Goal: Navigation & Orientation: Find specific page/section

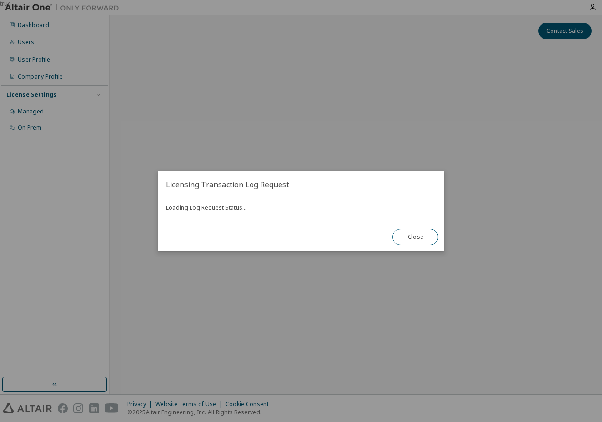
click at [276, 202] on div "Loading Log Request Status..." at bounding box center [301, 210] width 286 height 25
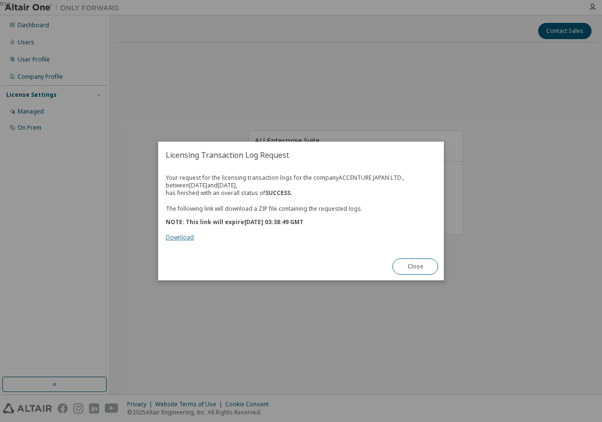
click at [184, 236] on link "Download" at bounding box center [180, 237] width 28 height 8
click at [373, 123] on div "true" at bounding box center [301, 211] width 602 height 422
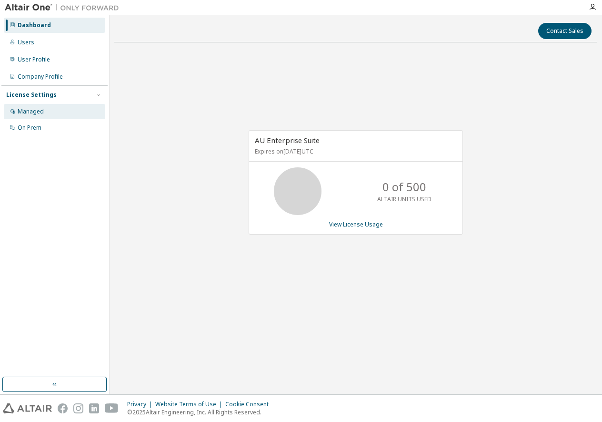
click at [36, 117] on div "Managed" at bounding box center [54, 111] width 101 height 15
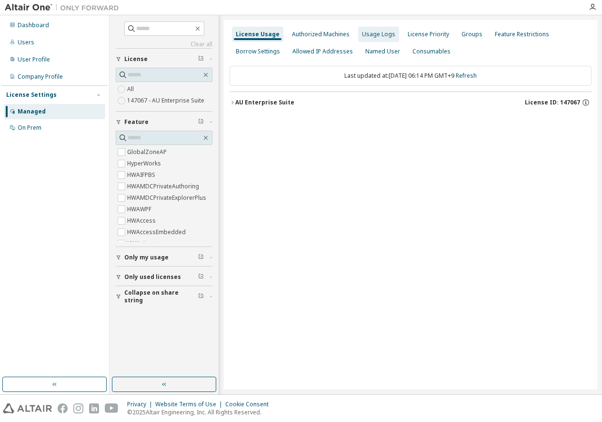
click at [371, 33] on div "Usage Logs" at bounding box center [378, 34] width 33 height 8
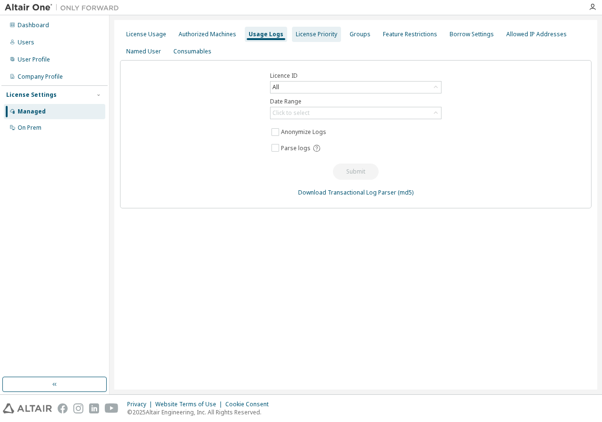
click at [319, 31] on div "License Priority" at bounding box center [316, 34] width 41 height 8
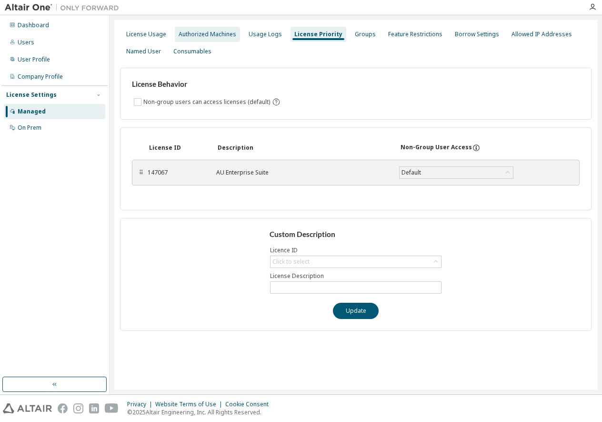
click at [205, 28] on div "Authorized Machines" at bounding box center [207, 34] width 65 height 15
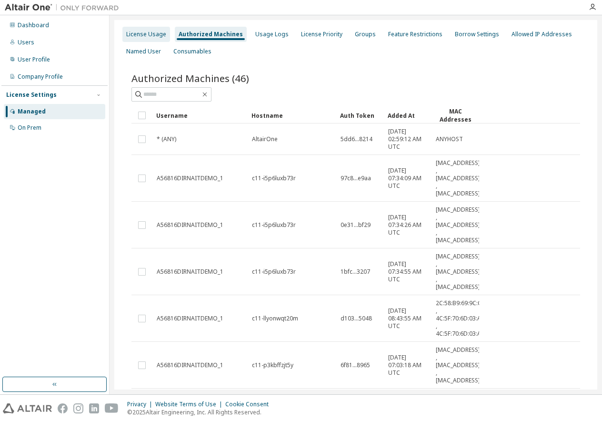
click at [138, 34] on div "License Usage" at bounding box center [146, 34] width 40 height 8
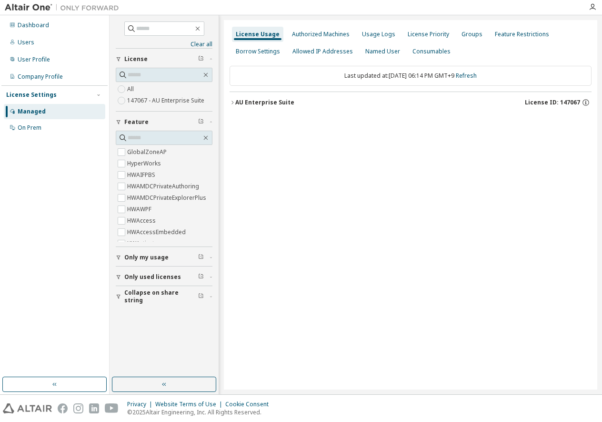
click at [341, 184] on div "License Usage Authorized Machines Usage Logs License Priority Groups Feature Re…" at bounding box center [410, 204] width 373 height 369
click at [231, 104] on icon "button" at bounding box center [233, 103] width 6 height 6
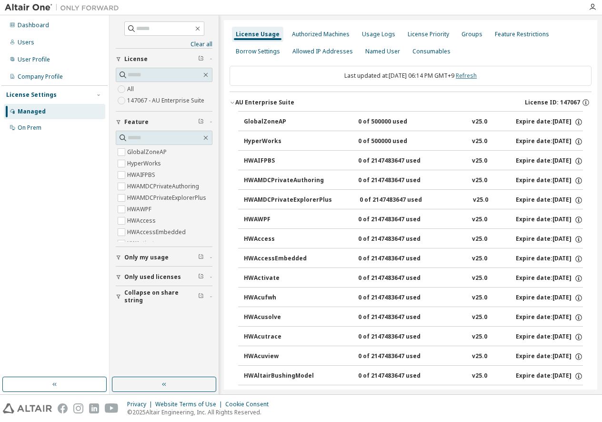
click at [477, 74] on link "Refresh" at bounding box center [466, 75] width 21 height 8
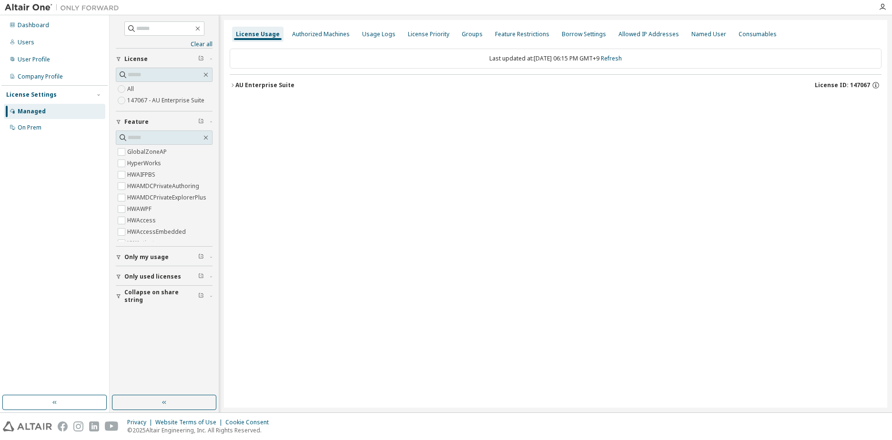
click at [232, 81] on button "AU Enterprise Suite License ID: 147067" at bounding box center [556, 85] width 652 height 21
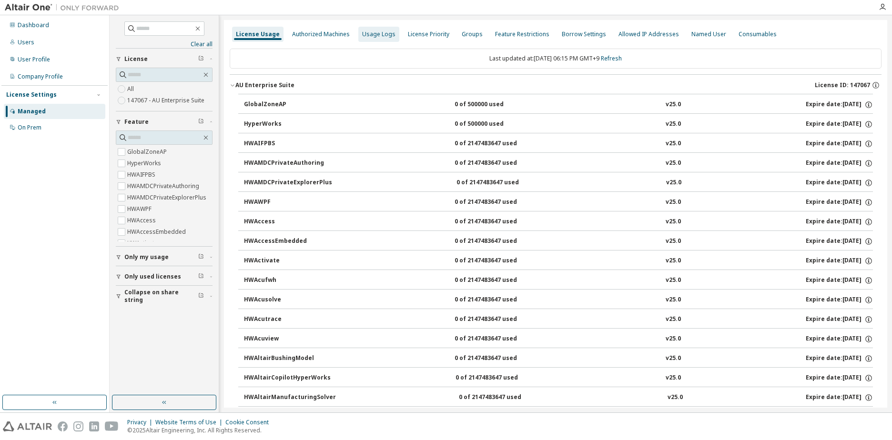
click at [374, 38] on div "Usage Logs" at bounding box center [378, 34] width 33 height 8
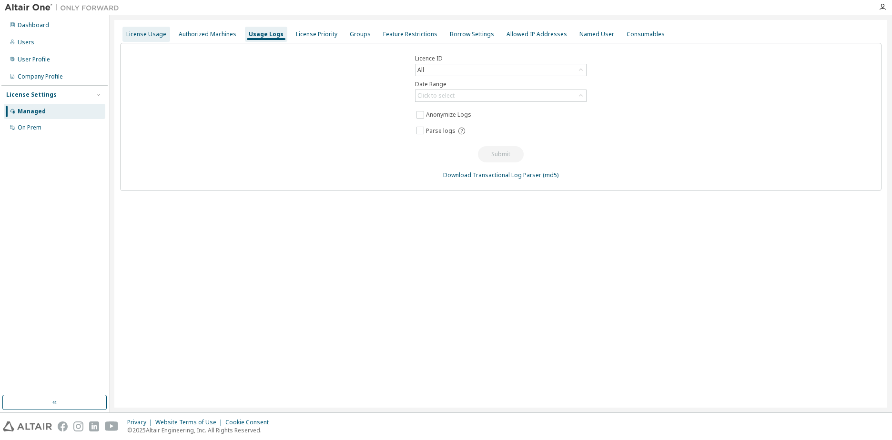
click at [157, 32] on div "License Usage" at bounding box center [146, 34] width 40 height 8
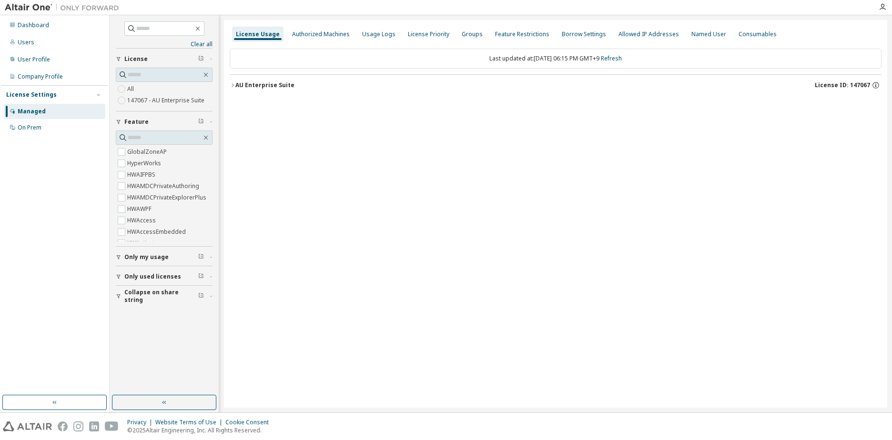
click at [161, 276] on span "Only used licenses" at bounding box center [152, 277] width 57 height 8
click at [274, 200] on div "License Usage Authorized Machines Usage Logs License Priority Groups Feature Re…" at bounding box center [555, 214] width 663 height 388
click at [254, 83] on div "AU Enterprise Suite" at bounding box center [264, 85] width 59 height 8
click at [268, 80] on button "AU Enterprise Suite License ID: 147067" at bounding box center [558, 85] width 646 height 21
click at [388, 33] on div "Usage Logs" at bounding box center [378, 34] width 33 height 8
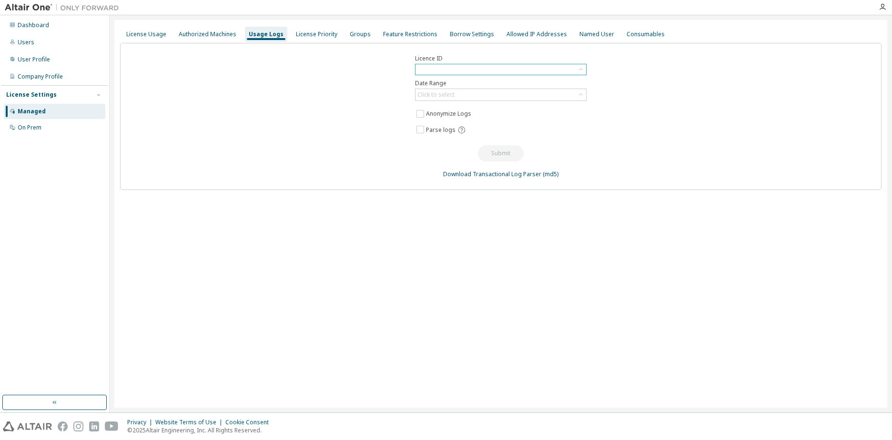
click at [496, 72] on div at bounding box center [500, 69] width 171 height 10
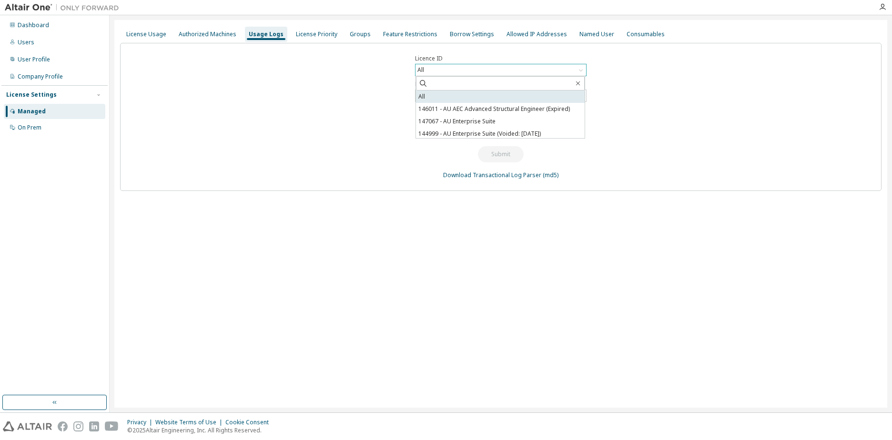
click at [488, 100] on li "All" at bounding box center [500, 97] width 169 height 12
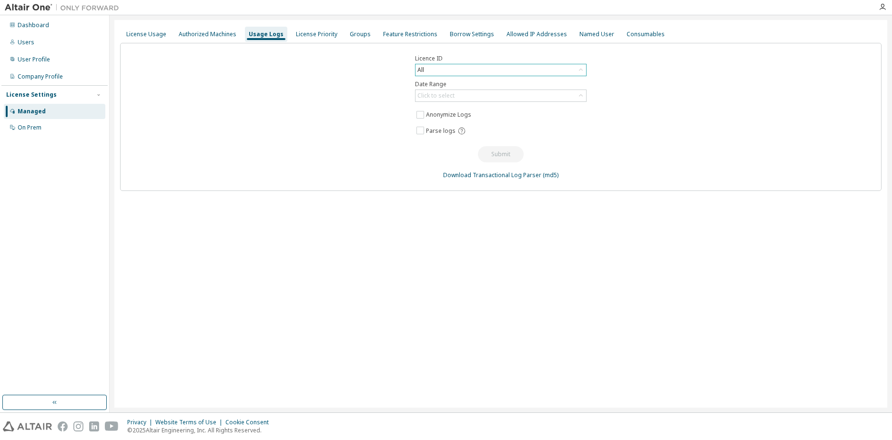
click at [347, 103] on div "Licence ID All Date Range Click to select Anonymize Logs Parse logs Submit Down…" at bounding box center [500, 117] width 761 height 148
click at [452, 98] on div "Click to select" at bounding box center [435, 96] width 37 height 8
click at [463, 124] on li "Last 30 days" at bounding box center [500, 122] width 169 height 12
click at [529, 175] on link "Download Transactional Log Parser" at bounding box center [492, 175] width 98 height 8
click at [602, 74] on div "Licence ID All Date Range Last 30 days Anonymize Logs Parse logs Submit Downloa…" at bounding box center [500, 117] width 761 height 148
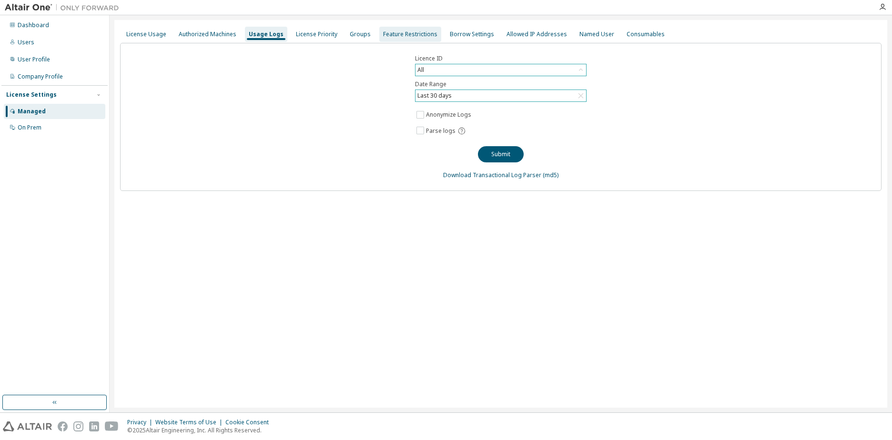
click at [403, 35] on div "Feature Restrictions" at bounding box center [410, 34] width 54 height 8
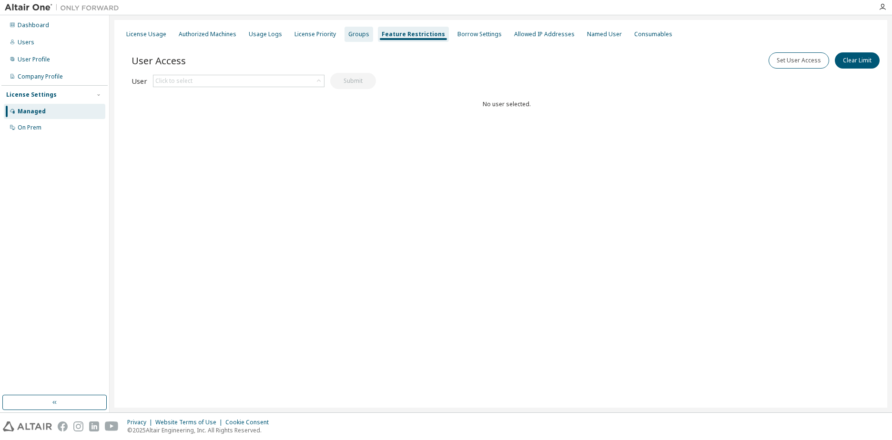
click at [353, 36] on div "Groups" at bounding box center [358, 34] width 21 height 8
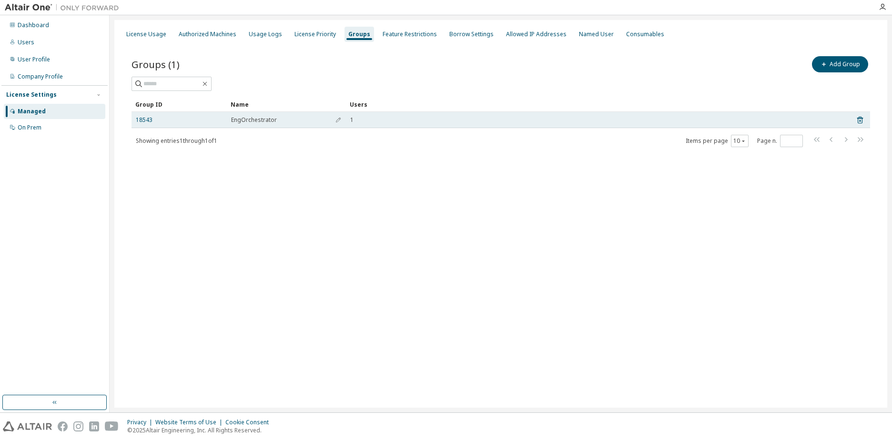
click at [148, 114] on td "18543" at bounding box center [178, 120] width 95 height 16
click at [148, 118] on link "18543" at bounding box center [144, 120] width 17 height 8
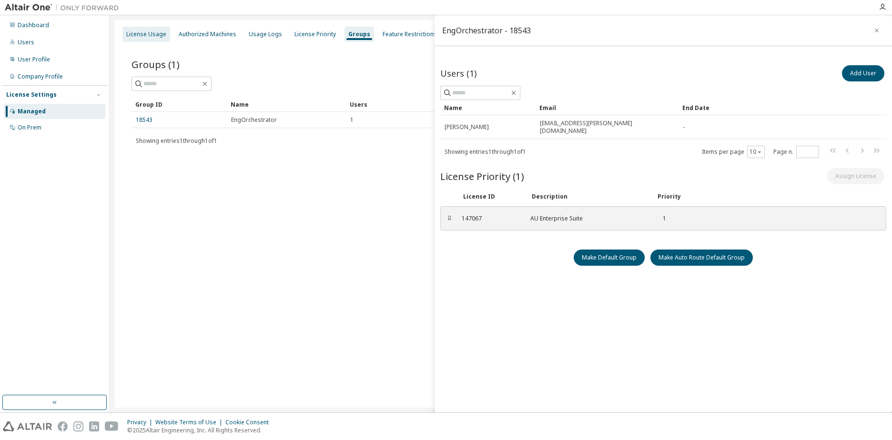
click at [145, 34] on div "License Usage" at bounding box center [146, 34] width 40 height 8
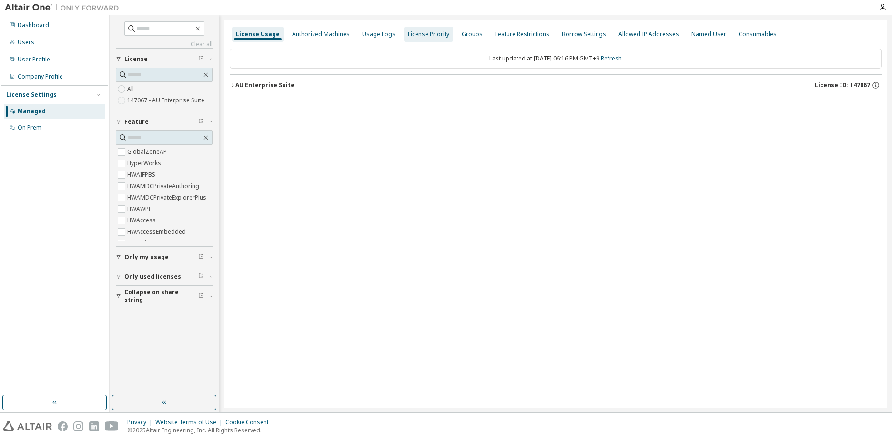
click at [443, 35] on div "License Priority" at bounding box center [428, 34] width 49 height 15
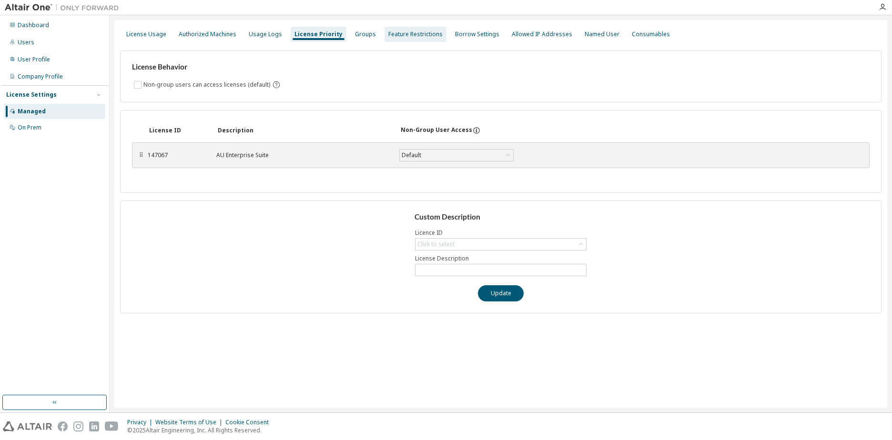
click at [411, 38] on div "Feature Restrictions" at bounding box center [415, 34] width 62 height 15
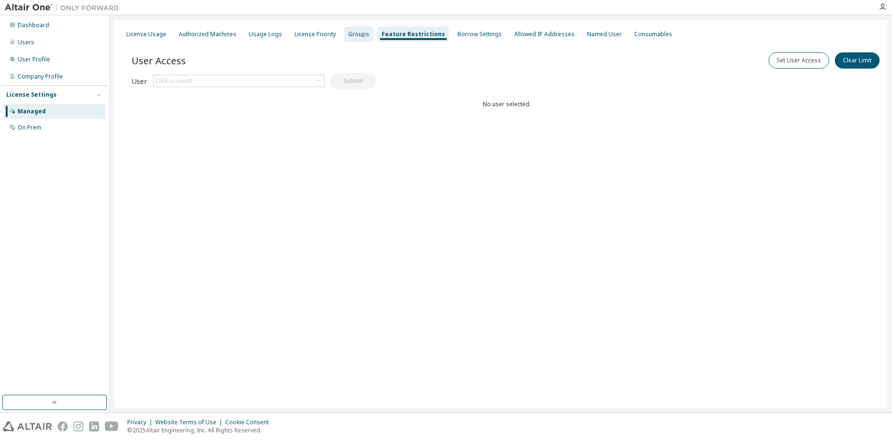
click at [356, 36] on div "Groups" at bounding box center [358, 34] width 21 height 8
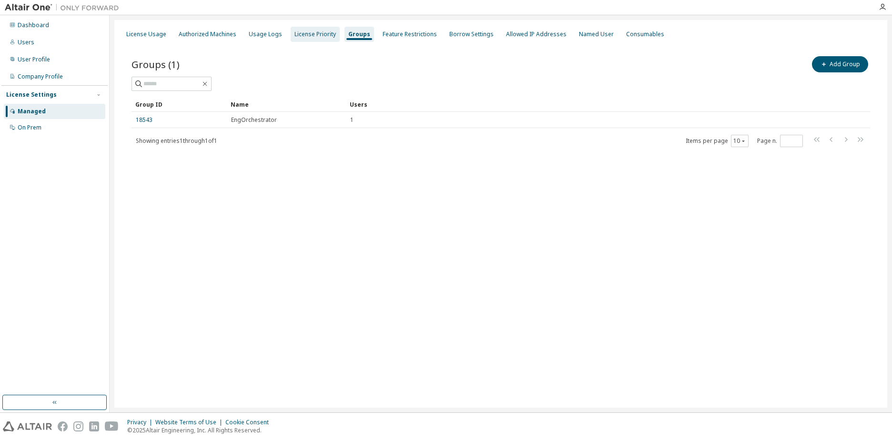
click at [315, 36] on div "License Priority" at bounding box center [314, 34] width 41 height 8
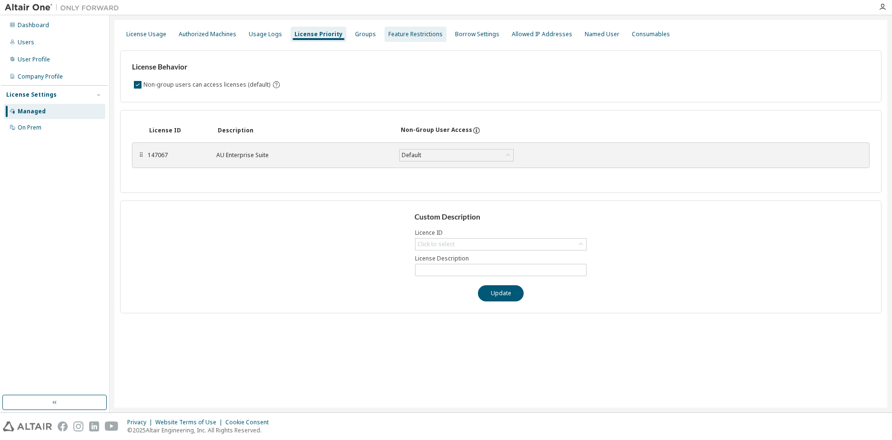
click at [394, 35] on div "Feature Restrictions" at bounding box center [415, 34] width 54 height 8
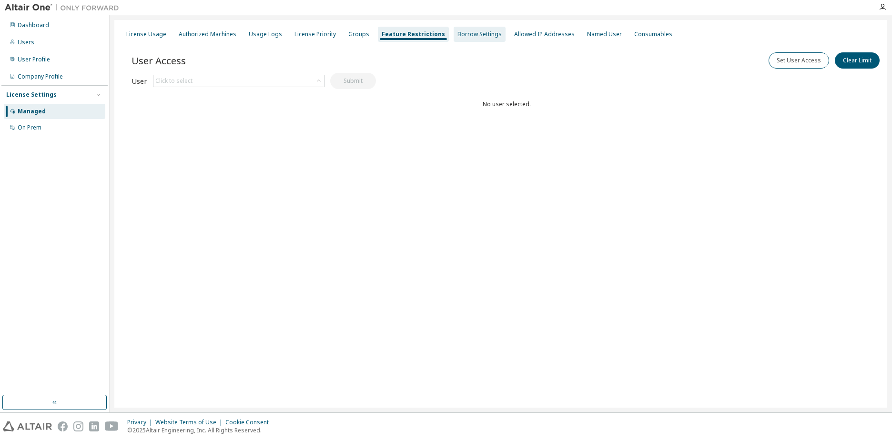
click at [457, 37] on div "Borrow Settings" at bounding box center [479, 34] width 44 height 8
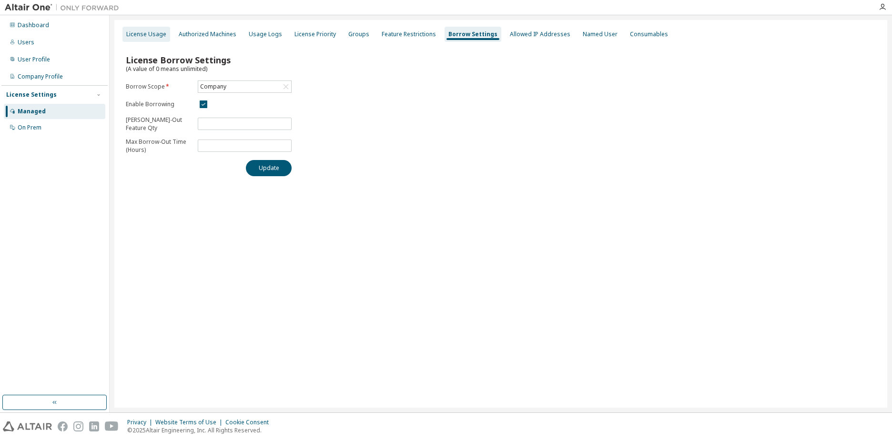
click at [138, 40] on div "License Usage" at bounding box center [146, 34] width 48 height 15
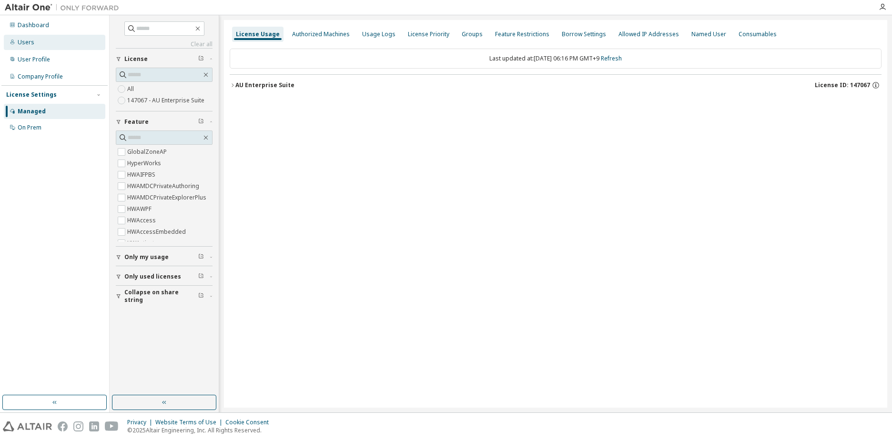
click at [44, 40] on div "Users" at bounding box center [54, 42] width 101 height 15
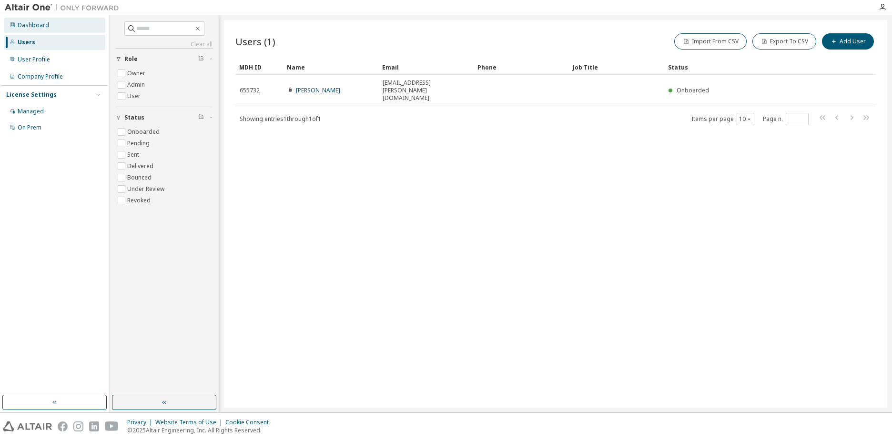
click at [46, 26] on div "Dashboard" at bounding box center [33, 25] width 31 height 8
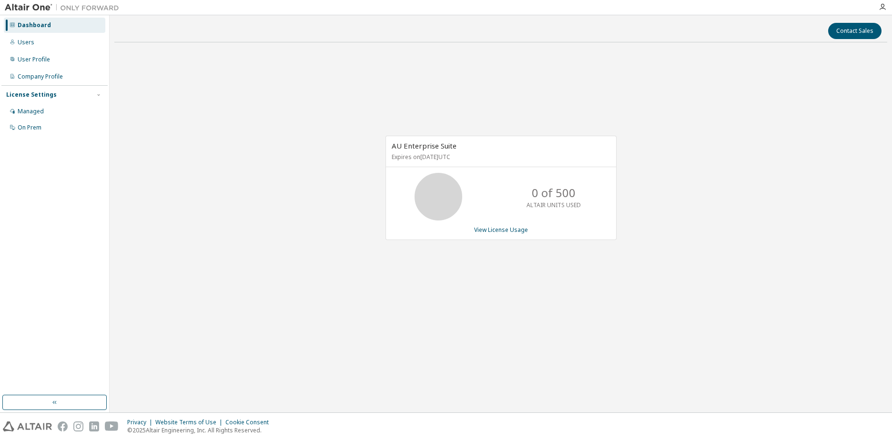
drag, startPoint x: 140, startPoint y: 272, endPoint x: 260, endPoint y: 284, distance: 120.7
click at [140, 272] on div "AU Enterprise Suite Expires on [DATE] UTC 0 of 500 ALTAIR UNITS USED View Licen…" at bounding box center [500, 193] width 773 height 286
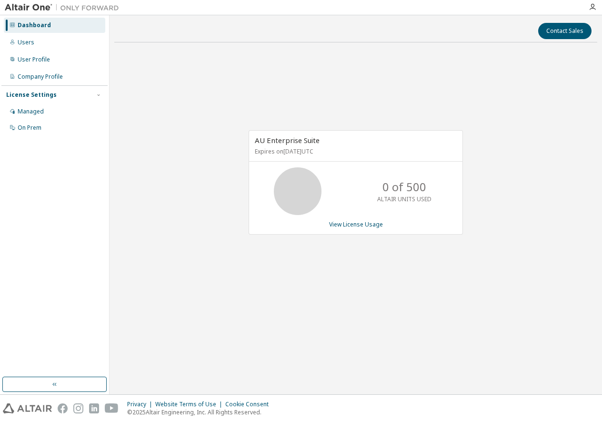
click at [475, 299] on div "AU Enterprise Suite Expires on [DATE] UTC 0 of 500 ALTAIR UNITS USED View Licen…" at bounding box center [355, 187] width 483 height 274
